Goal: Check status: Check status

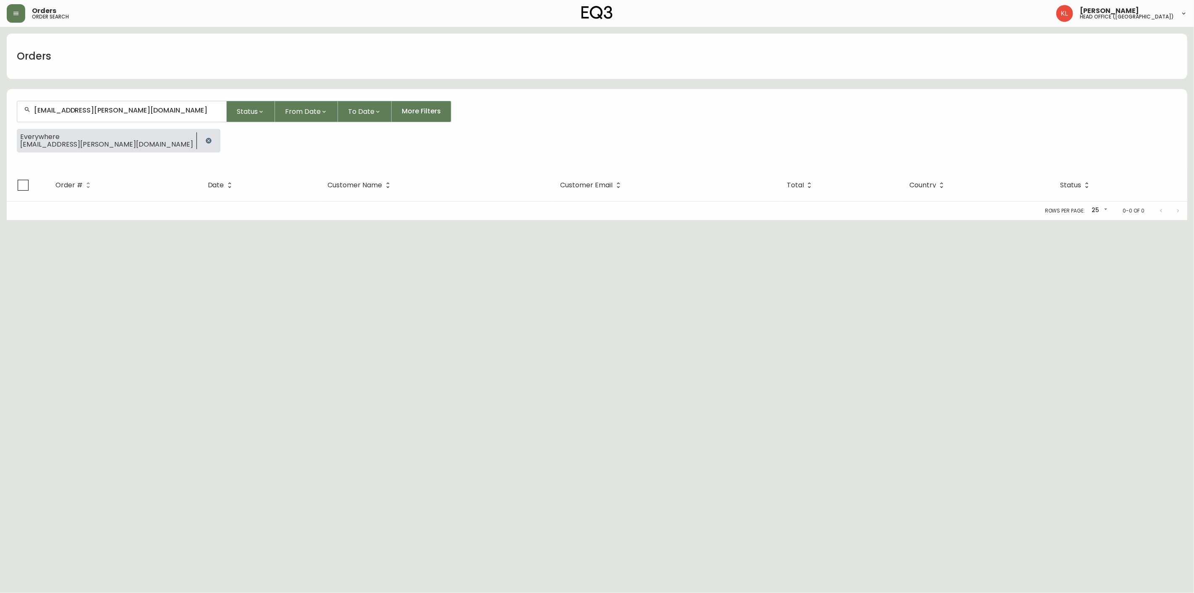
drag, startPoint x: 130, startPoint y: 110, endPoint x: -186, endPoint y: 142, distance: 317.4
click at [0, 142] on html "Orders order search [PERSON_NAME] head office ([GEOGRAPHIC_DATA]) Orders [EMAIL…" at bounding box center [597, 110] width 1194 height 220
drag, startPoint x: 62, startPoint y: 108, endPoint x: -118, endPoint y: 129, distance: 180.9
click at [0, 129] on html "Orders order search [PERSON_NAME] head office ([GEOGRAPHIC_DATA]) Orders [EMAIL…" at bounding box center [597, 110] width 1194 height 220
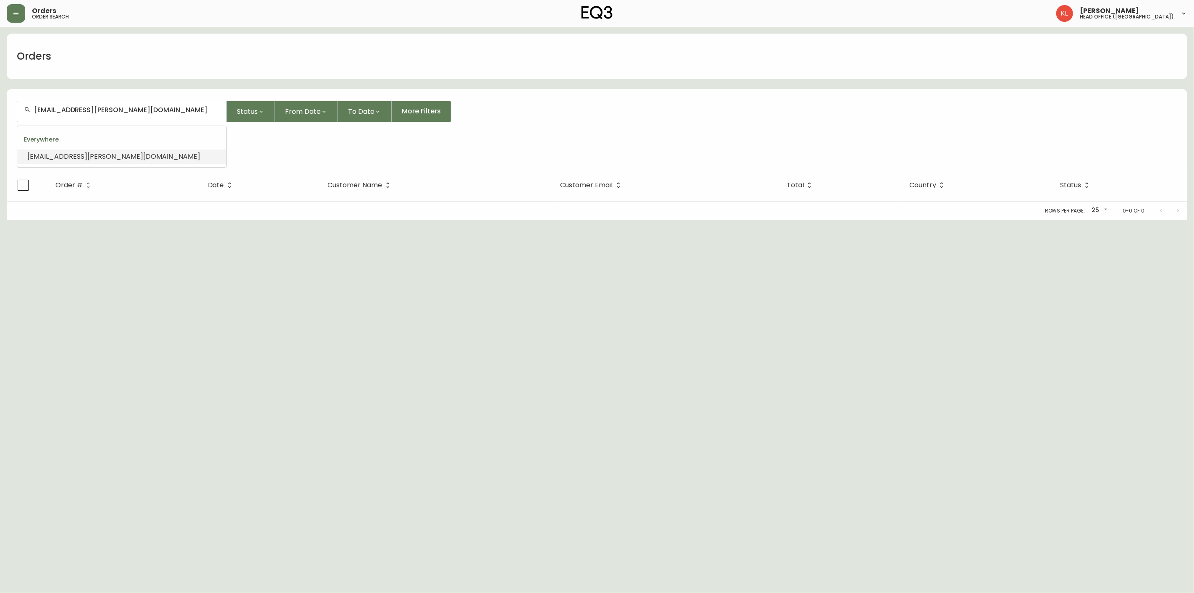
type input "4133035"
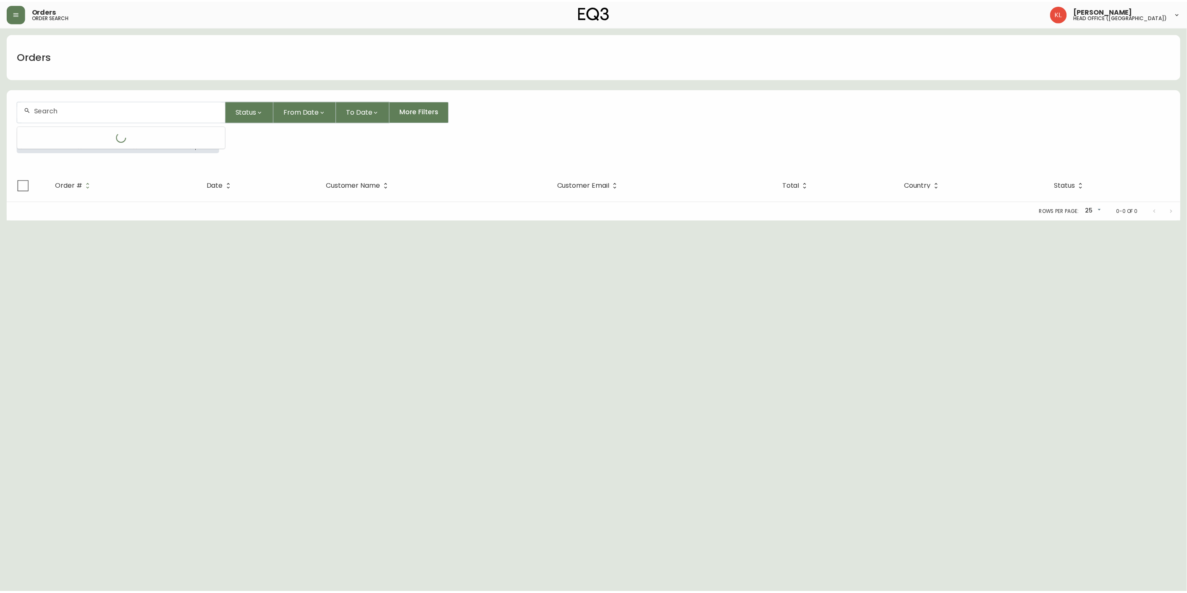
scroll to position [0, 0]
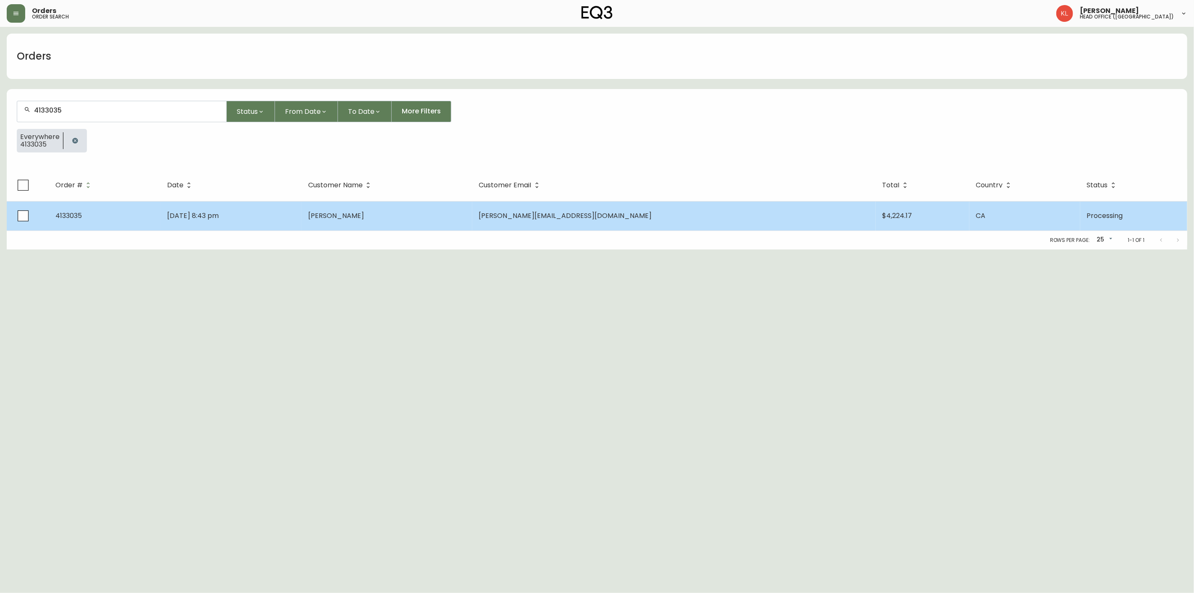
type input "4133035"
click at [219, 223] on td "[DATE] 8:43 pm" at bounding box center [230, 215] width 141 height 29
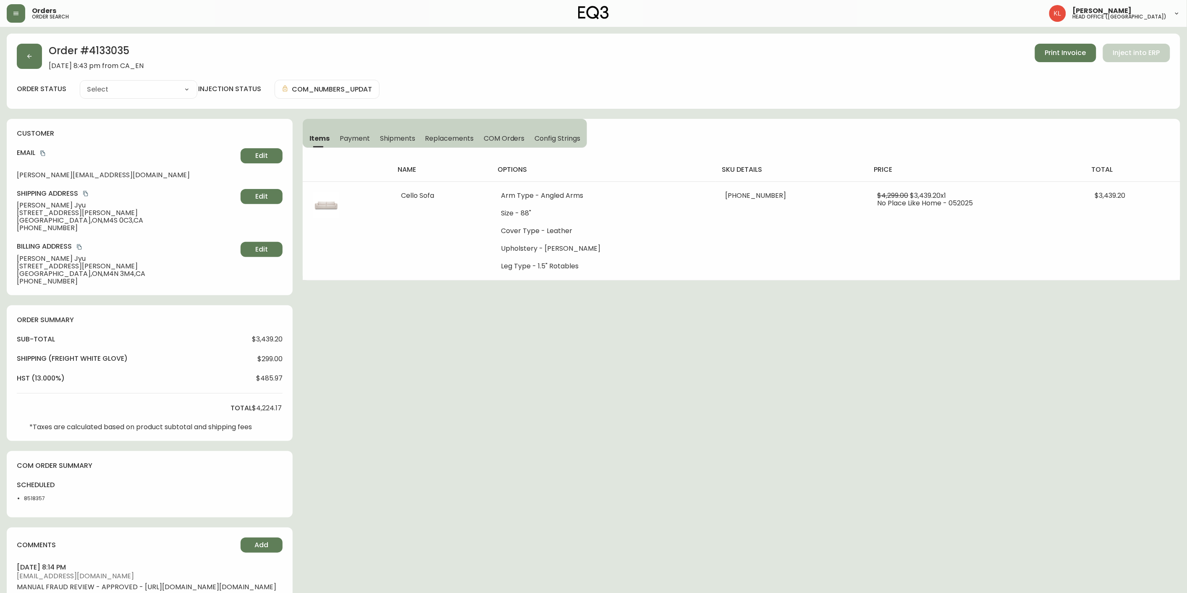
type input "Processing"
select select "PROCESSING"
click at [30, 59] on icon "button" at bounding box center [29, 56] width 7 height 7
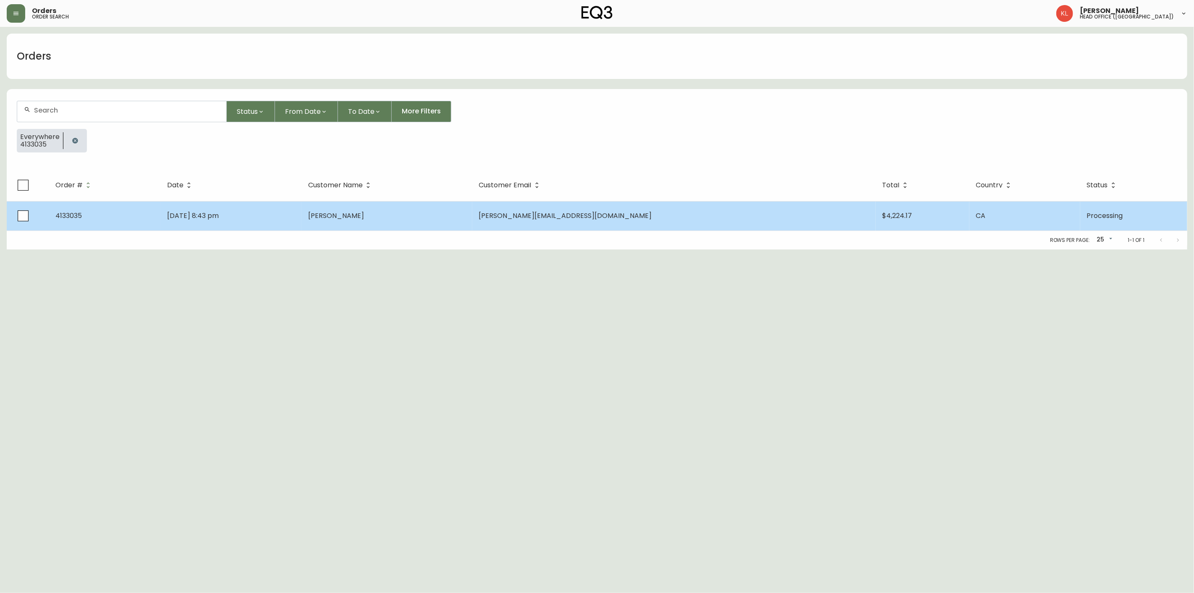
click at [265, 204] on td "[DATE] 8:43 pm" at bounding box center [230, 215] width 141 height 29
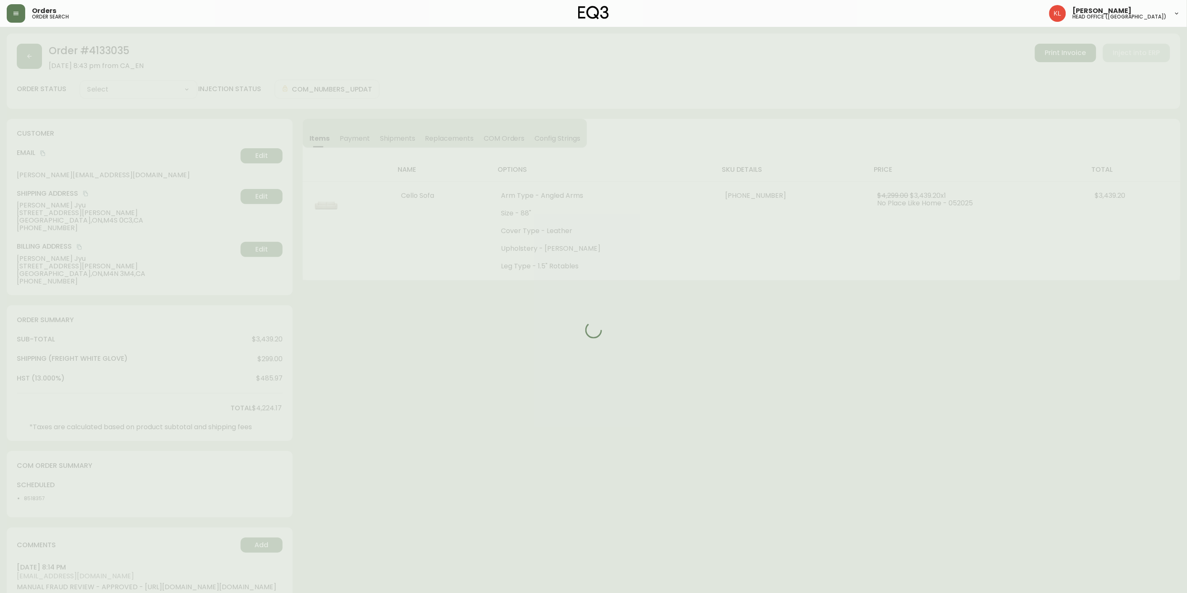
type input "Processing"
select select "PROCESSING"
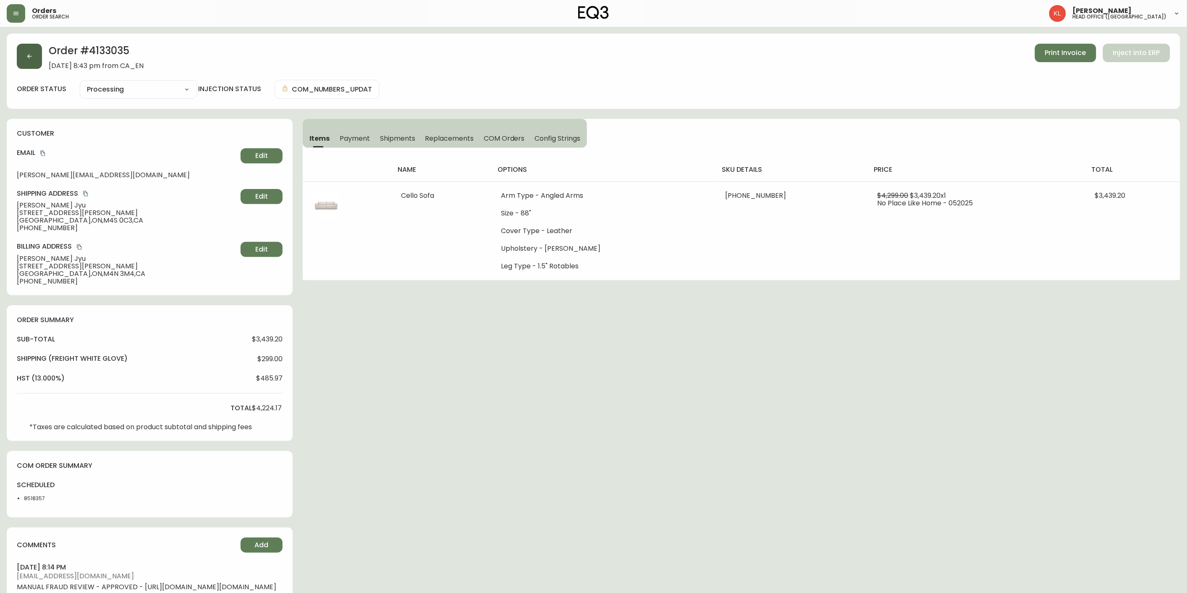
click at [27, 63] on button "button" at bounding box center [29, 56] width 25 height 25
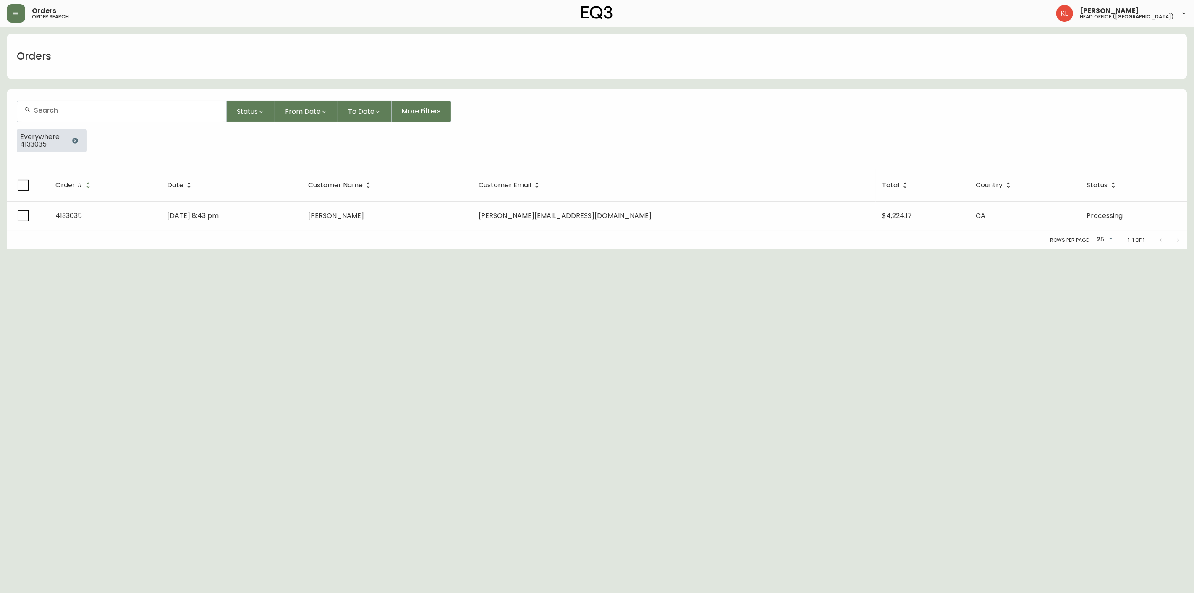
click at [72, 139] on icon "button" at bounding box center [74, 140] width 5 height 5
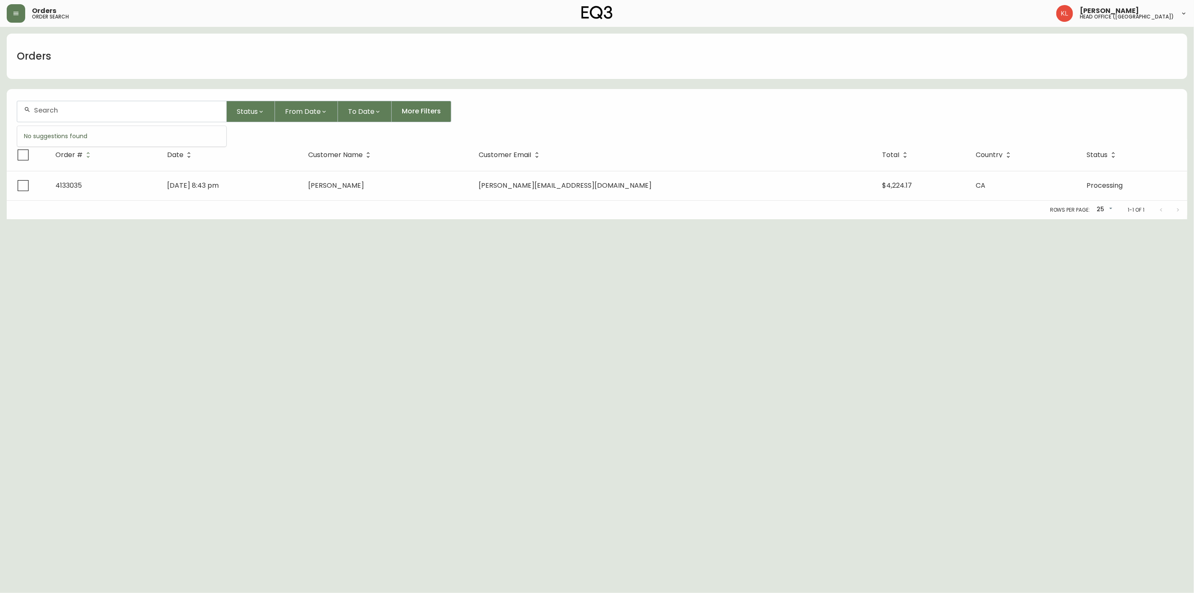
click at [86, 110] on input "text" at bounding box center [127, 110] width 186 height 8
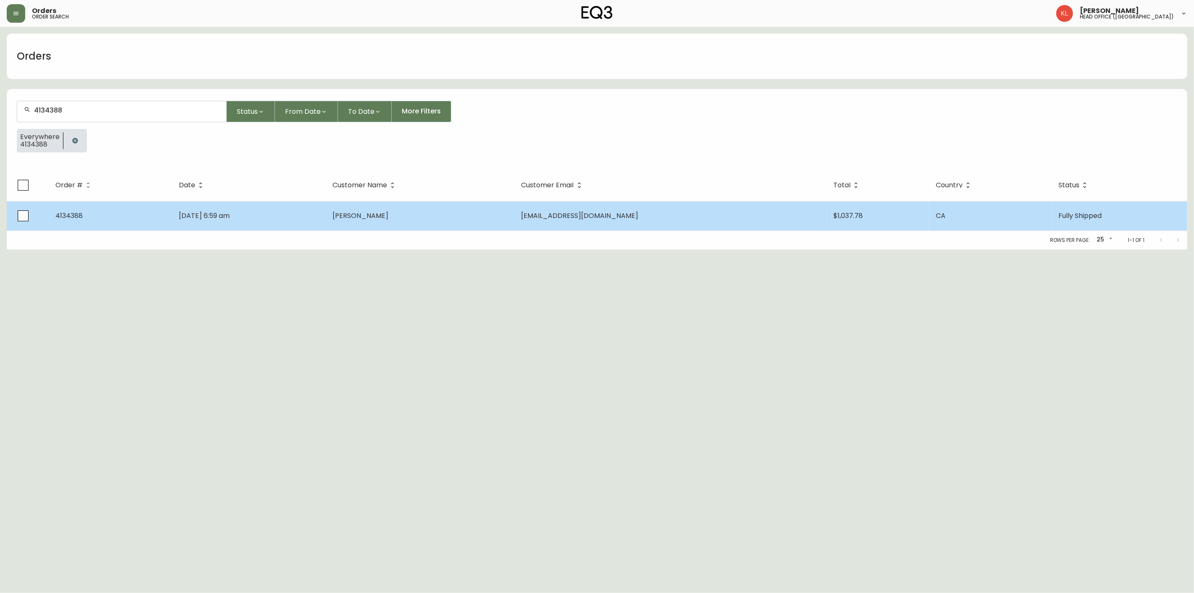
type input "4134388"
click at [388, 215] on span "[PERSON_NAME]" at bounding box center [361, 216] width 56 height 10
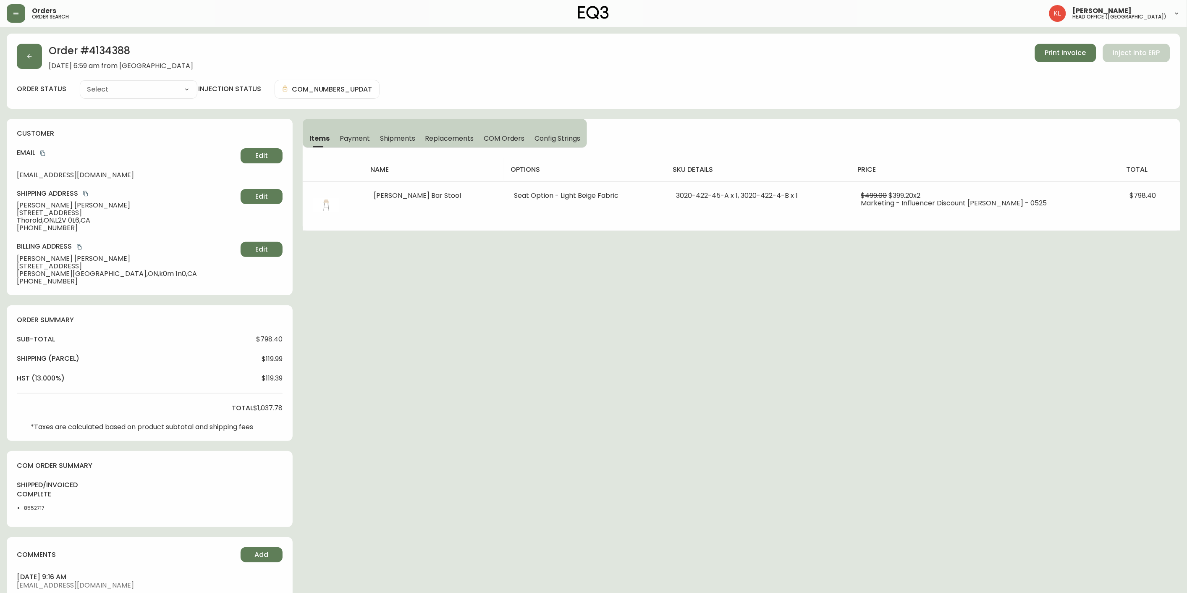
type input "Fully Shipped"
select select "FULLY_SHIPPED"
click at [474, 296] on div "Order # 4134388 [DATE] 6:59 am from [GEOGRAPHIC_DATA] Print Invoice Inject into…" at bounding box center [594, 421] width 1174 height 774
